Goal: Use online tool/utility: Utilize a website feature to perform a specific function

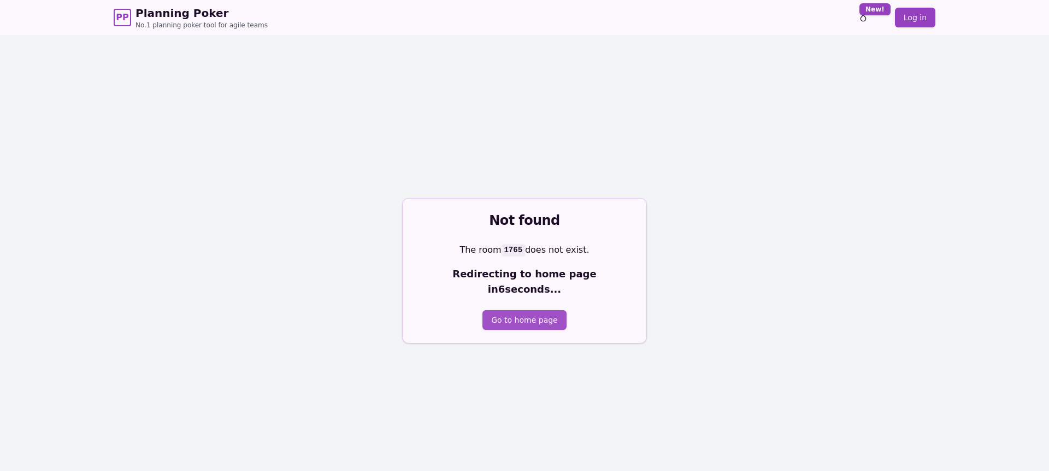
click at [517, 314] on button "Go to home page" at bounding box center [525, 320] width 84 height 20
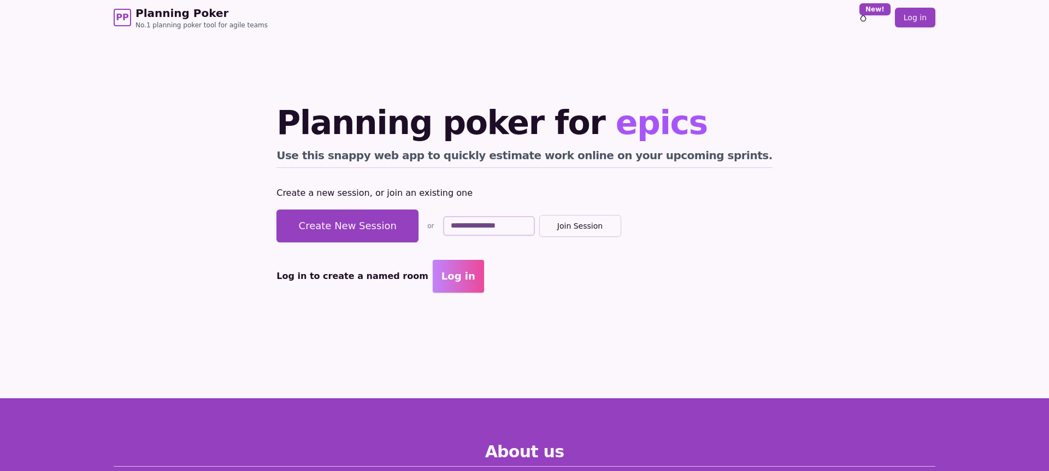
click at [528, 226] on input "text" at bounding box center [489, 226] width 92 height 20
type input "****"
click at [539, 215] on button "Join Session" at bounding box center [580, 226] width 82 height 22
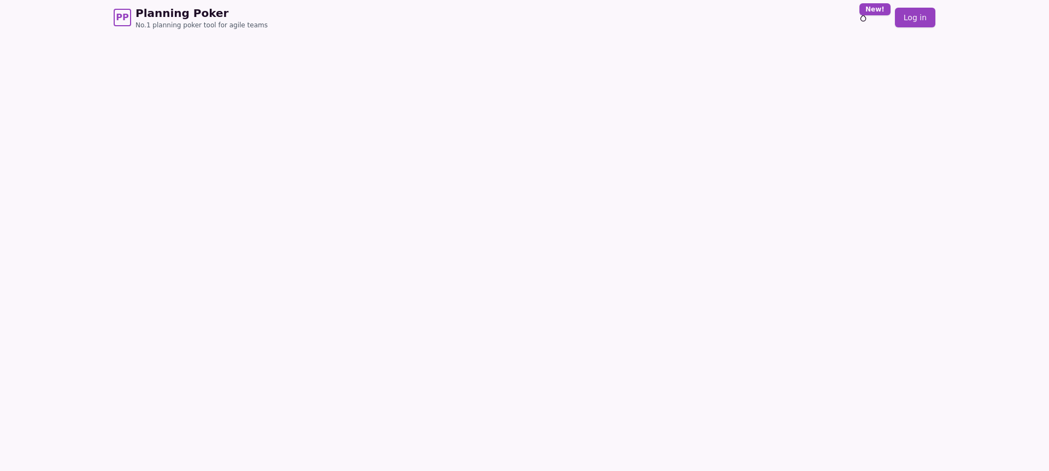
click at [528, 226] on div at bounding box center [524, 243] width 711 height 416
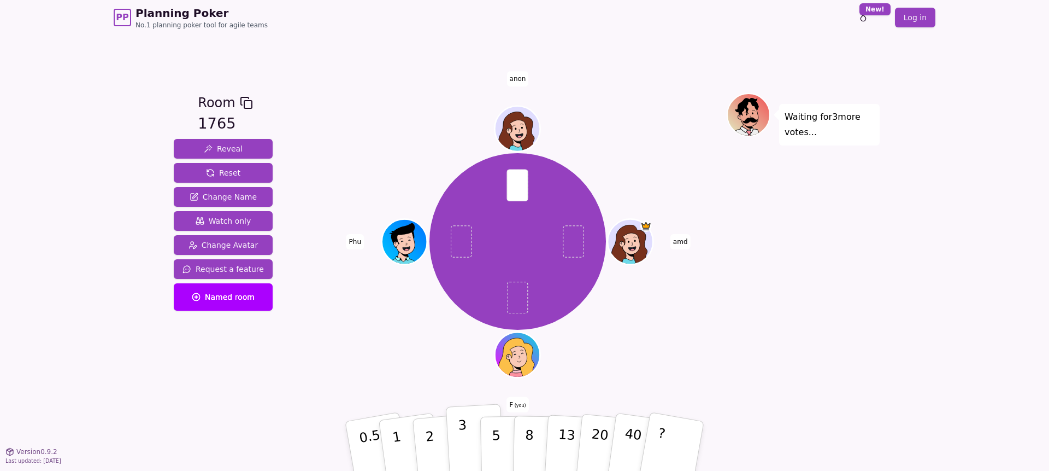
click at [465, 444] on p "3" at bounding box center [464, 447] width 12 height 60
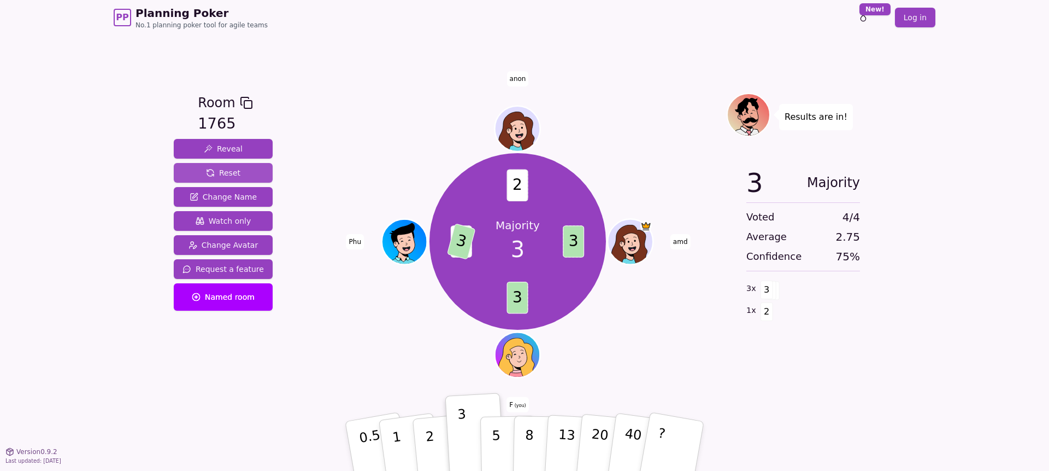
click at [223, 173] on span "Reset" at bounding box center [223, 172] width 34 height 11
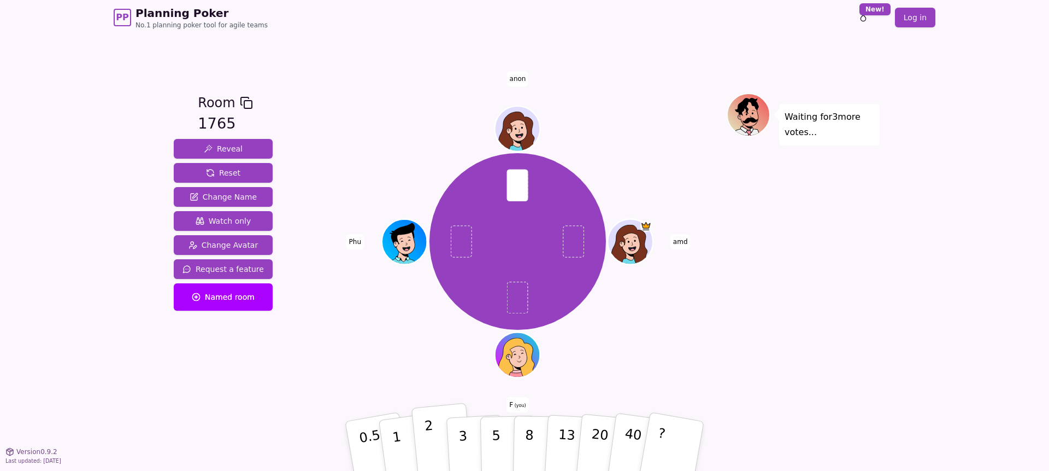
click at [436, 445] on button "2" at bounding box center [443, 446] width 62 height 87
click at [431, 451] on p "2" at bounding box center [431, 448] width 14 height 60
click at [463, 444] on p "3" at bounding box center [464, 447] width 12 height 60
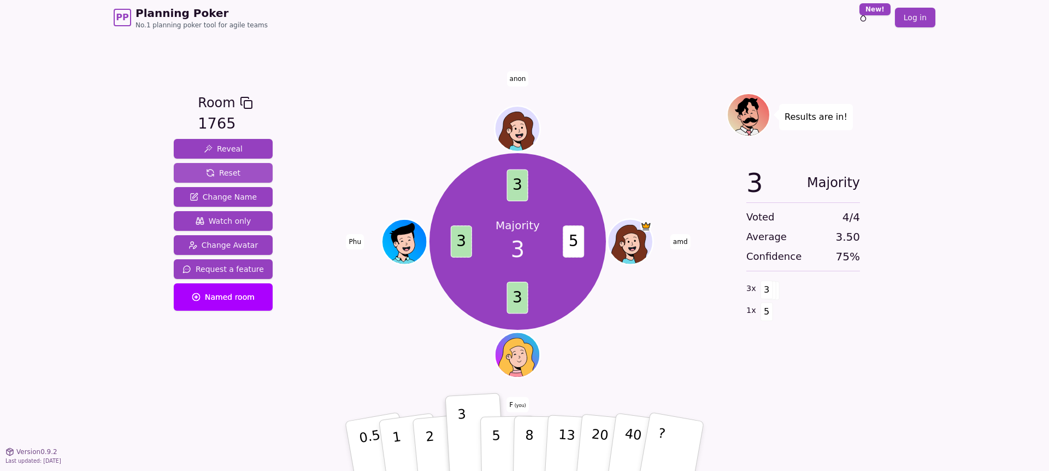
click at [227, 170] on span "Reset" at bounding box center [223, 172] width 34 height 11
